Goal: Task Accomplishment & Management: Complete application form

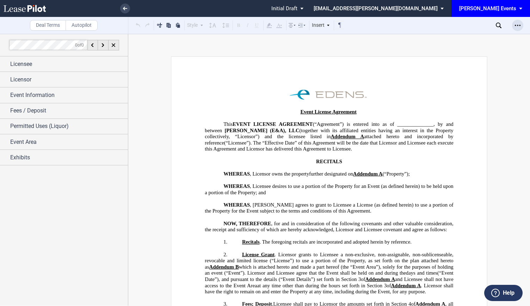
click at [517, 24] on icon "Open Lease options menu" at bounding box center [518, 26] width 6 height 6
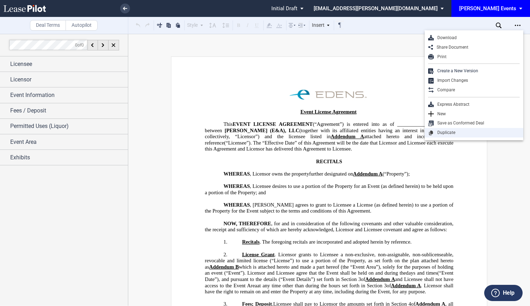
click at [460, 131] on div "Duplicate" at bounding box center [477, 133] width 86 height 6
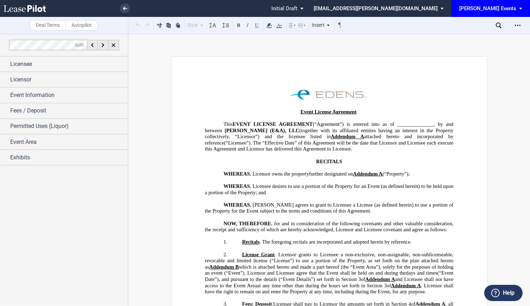
click at [498, 6] on div "[PERSON_NAME] Events" at bounding box center [487, 8] width 57 height 6
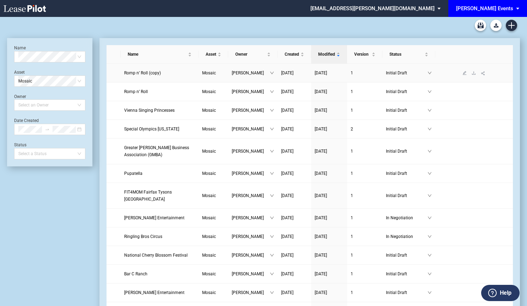
click at [145, 72] on span "Romp n’ Roll (copy)" at bounding box center [142, 73] width 37 height 5
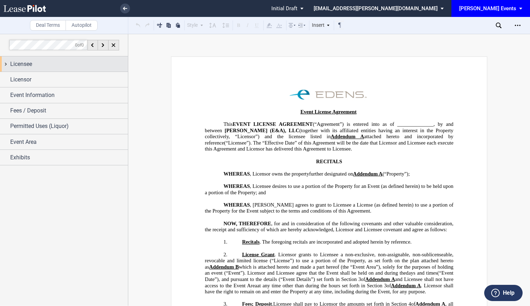
click at [44, 63] on div "Licensee" at bounding box center [69, 64] width 118 height 8
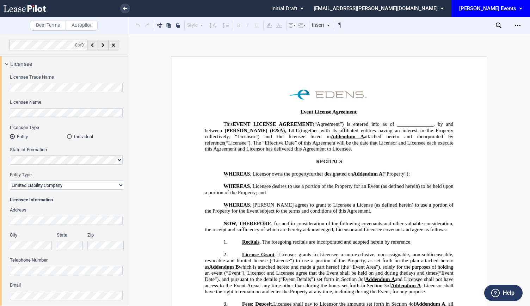
click at [1, 87] on div "Licensee Trade Name Licensee Name Licensee Type Entity Individual State of Form…" at bounding box center [64, 204] width 128 height 265
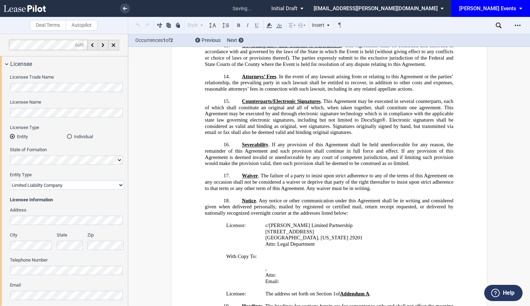
scroll to position [1028, 0]
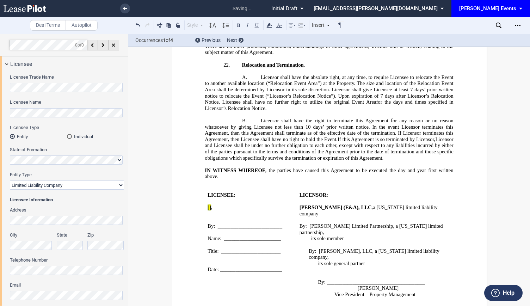
click at [78, 215] on div "Address" at bounding box center [67, 216] width 114 height 18
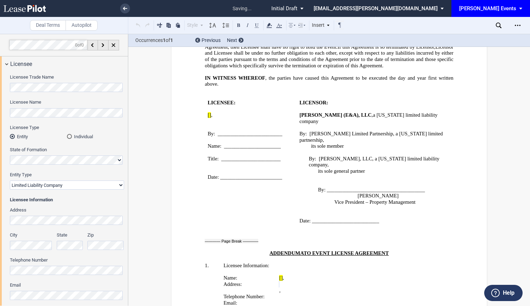
scroll to position [1173, 0]
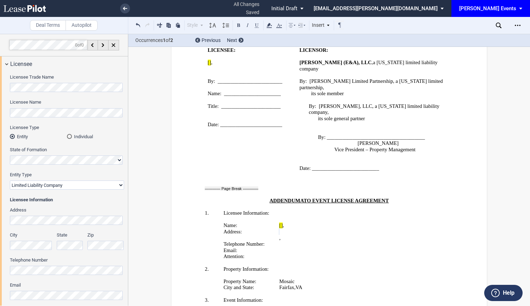
click at [52, 215] on div "Address" at bounding box center [67, 216] width 114 height 18
click at [38, 237] on label "City" at bounding box center [31, 235] width 43 height 6
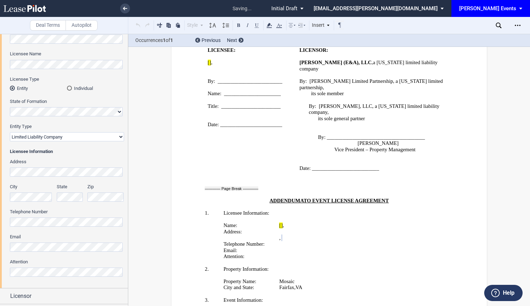
scroll to position [106, 0]
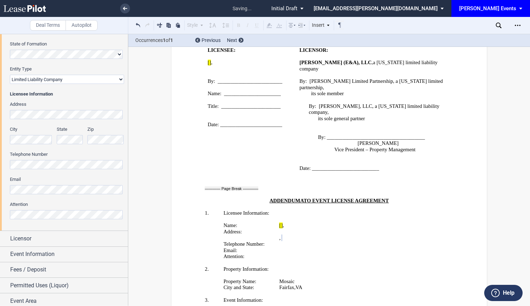
click at [0, 184] on html ".bocls-1{fill:#26354a;fill-rule:evenodd} Loading... × saving... Pending... Pend…" at bounding box center [265, 153] width 530 height 306
click at [0, 206] on html ".bocls-1{fill:#26354a;fill-rule:evenodd} Loading... × saving... Pending... Pend…" at bounding box center [265, 153] width 530 height 306
click at [0, 162] on html ".bocls-1{fill:#26354a;fill-rule:evenodd} Loading... × saving... Pending... Pend…" at bounding box center [265, 153] width 530 height 306
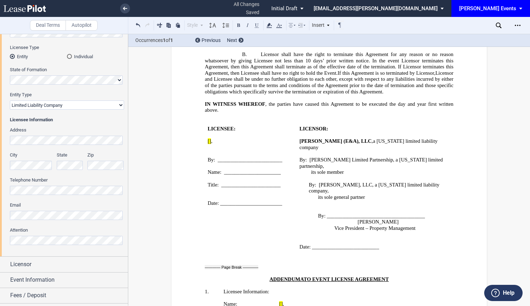
scroll to position [996, 0]
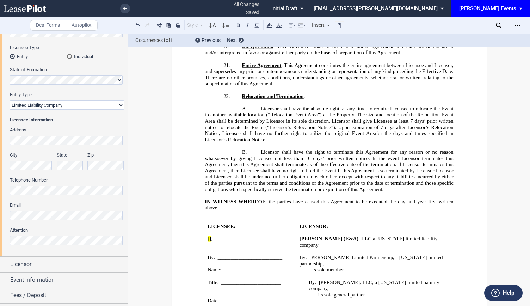
click at [382, 298] on p at bounding box center [376, 301] width 152 height 6
click at [12, 267] on span "Licensor" at bounding box center [20, 264] width 21 height 8
click at [6, 264] on div "Licensor" at bounding box center [64, 264] width 128 height 15
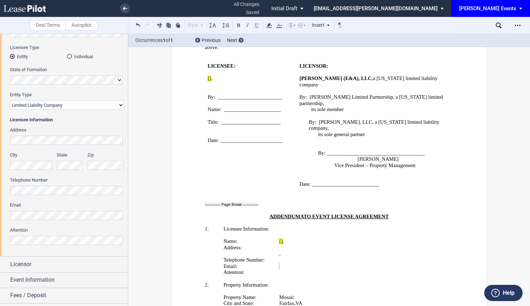
scroll to position [1173, 0]
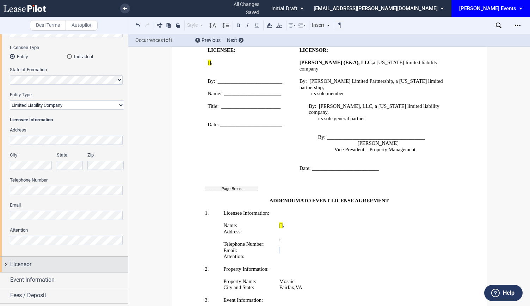
click at [36, 262] on div "Licensor" at bounding box center [69, 264] width 118 height 8
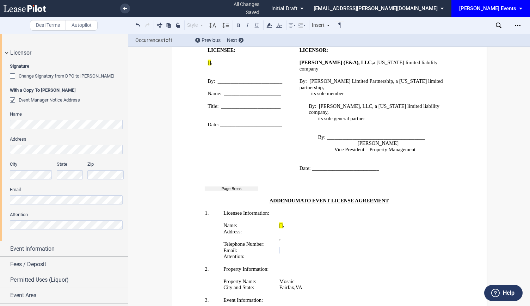
scroll to position [304, 0]
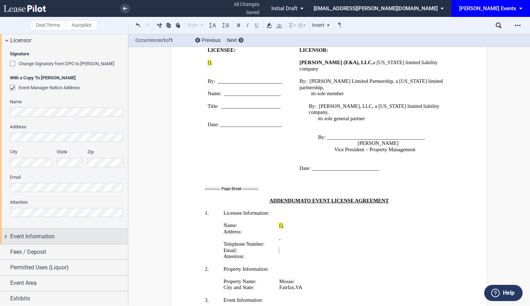
click at [72, 231] on div "Event Information" at bounding box center [64, 236] width 128 height 15
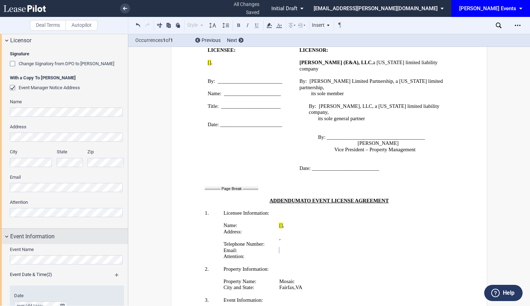
scroll to position [445, 0]
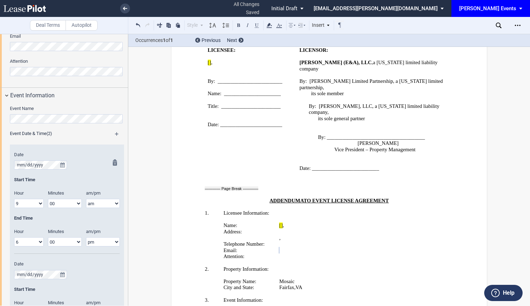
click at [113, 160] on md-icon at bounding box center [117, 163] width 8 height 8
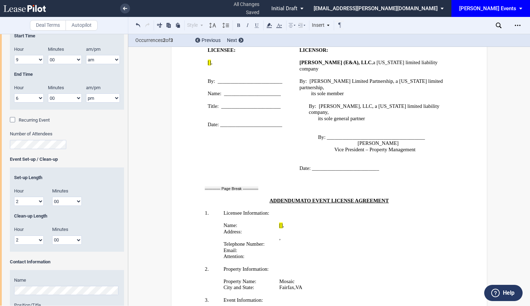
scroll to position [621, 0]
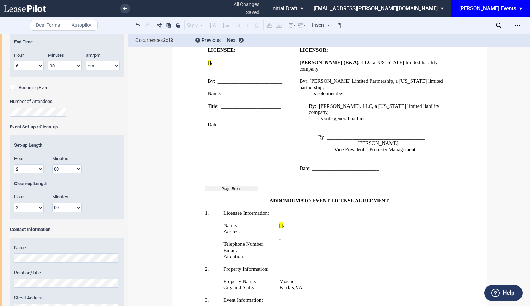
click at [3, 256] on div "Event Name Event Date & Time (1) Date Start Time Hour 1 2 3 4 5 6 7 8 9 10 11 12" at bounding box center [64, 190] width 128 height 526
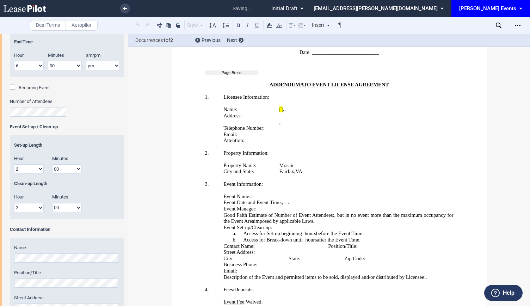
scroll to position [1297, 0]
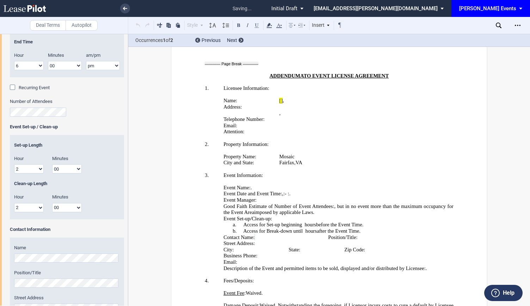
click at [0, 209] on html ".bocls-1{fill:#26354a;fill-rule:evenodd} Loading... × saving... Pending... Pend…" at bounding box center [265, 153] width 530 height 306
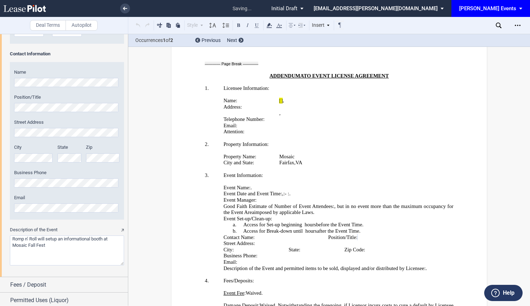
scroll to position [798, 0]
click at [69, 252] on textarea "Description of the Event" at bounding box center [67, 250] width 114 height 30
click at [0, 174] on html ".bocls-1{fill:#26354a;fill-rule:evenodd} Loading... × all changes saved Pending…" at bounding box center [265, 153] width 530 height 306
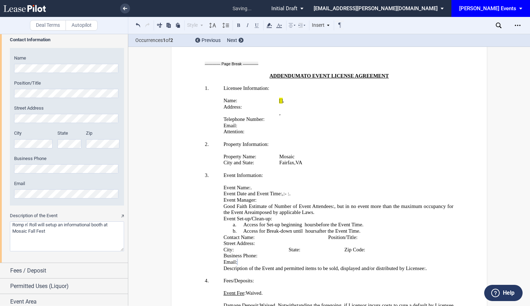
scroll to position [830, 0]
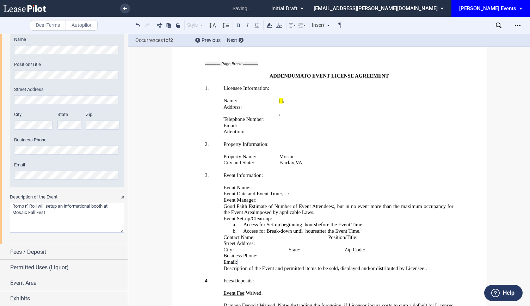
click at [67, 213] on textarea "Description of the Event" at bounding box center [67, 218] width 114 height 30
drag, startPoint x: 67, startPoint y: 213, endPoint x: -11, endPoint y: 203, distance: 78.9
click at [0, 203] on html ".bocls-1{fill:#26354a;fill-rule:evenodd} Loading... × saving... Pending... Pend…" at bounding box center [265, 153] width 530 height 306
type textarea "Petting zoo for Sunday,"
